Goal: Information Seeking & Learning: Learn about a topic

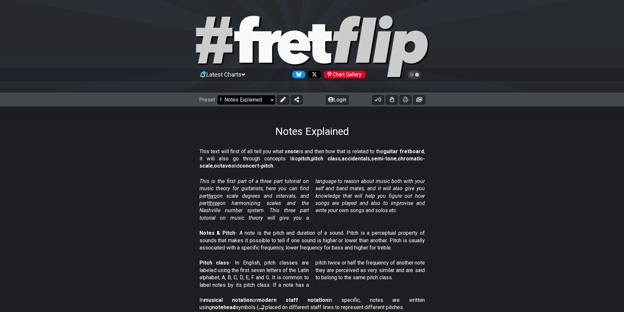
click at [248, 101] on select "Welcome to #fretflip! Initial Preset Custom Preset Minor Pentatonic Major Penta…" at bounding box center [246, 99] width 58 height 9
click at [510, 199] on section "This is the first part of a three part tutorial on music theory for guitarists,…" at bounding box center [312, 201] width 624 height 52
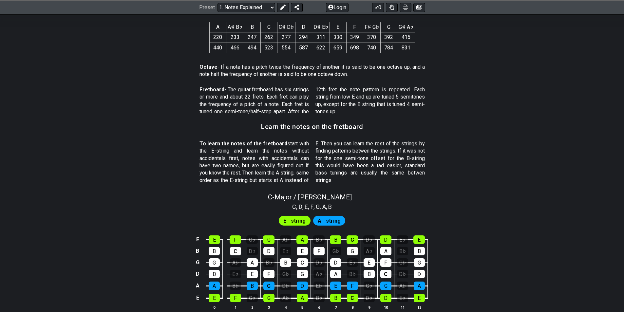
scroll to position [403, 0]
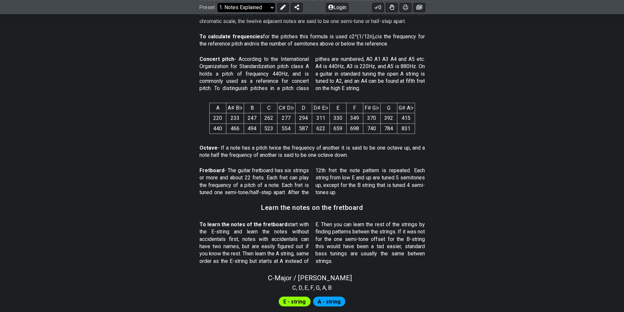
click at [251, 9] on select "Welcome to #fretflip! Initial Preset Custom Preset Minor Pentatonic Major Penta…" at bounding box center [246, 7] width 58 height 9
click at [217, 12] on select "Welcome to #fretflip! Initial Preset Custom Preset Minor Pentatonic Major Penta…" at bounding box center [246, 7] width 58 height 9
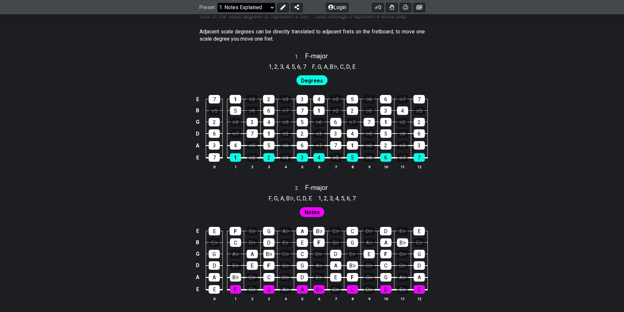
select select "/scale-degrees-and-intervals"
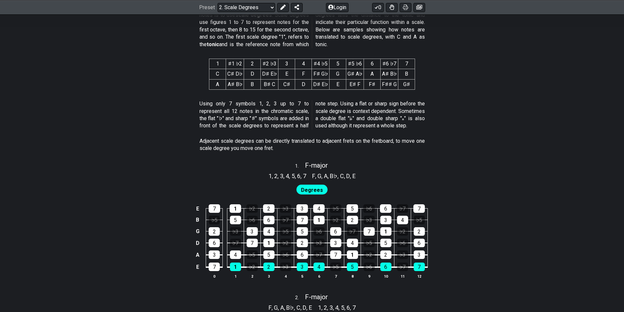
scroll to position [295, 0]
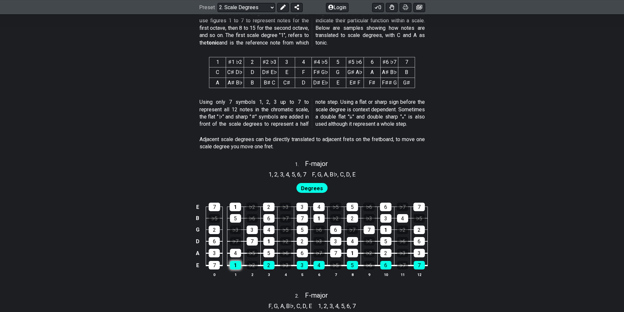
click at [235, 264] on div "1" at bounding box center [235, 265] width 11 height 9
click at [212, 263] on div "7" at bounding box center [214, 265] width 11 height 9
click at [238, 263] on div "1" at bounding box center [235, 265] width 11 height 9
click at [217, 265] on div "7" at bounding box center [214, 265] width 11 height 9
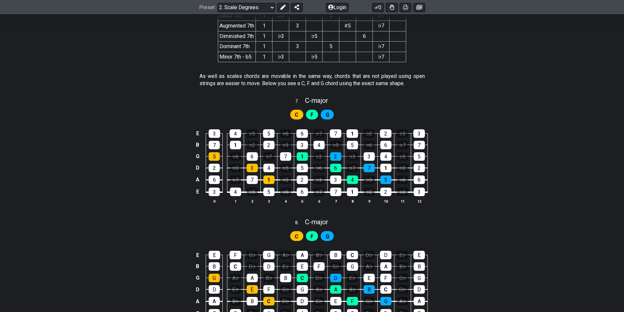
scroll to position [1364, 0]
